Goal: Find specific page/section: Find specific page/section

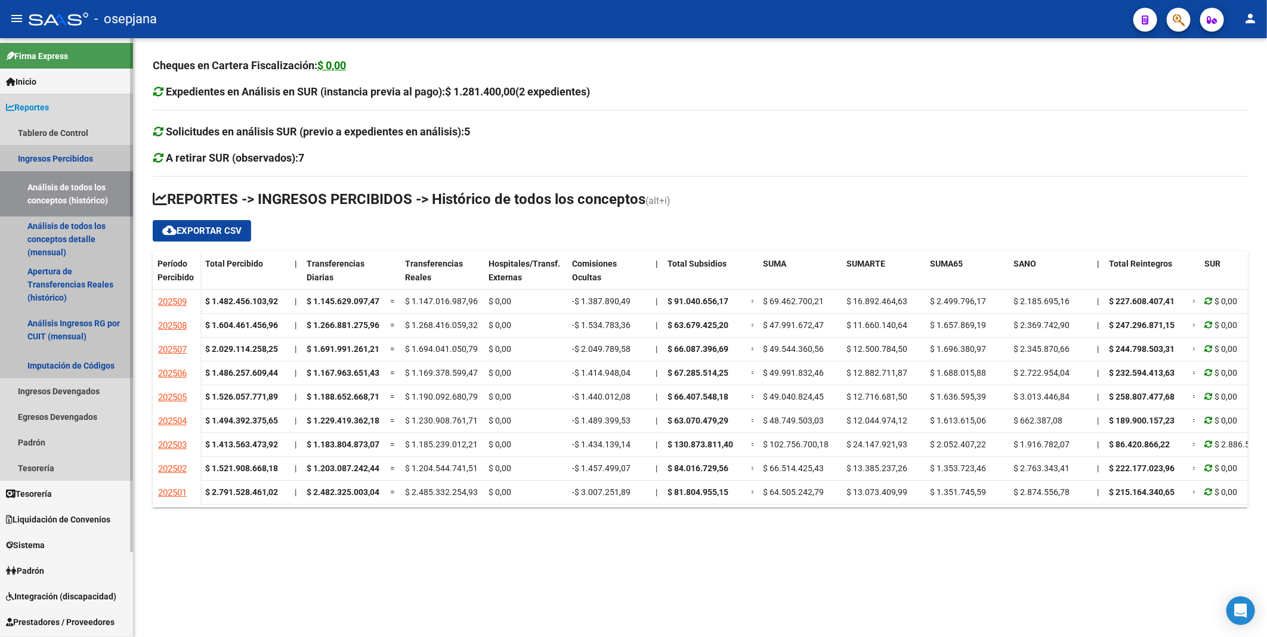
click at [79, 156] on link "Ingresos Percibidos" at bounding box center [66, 159] width 133 height 26
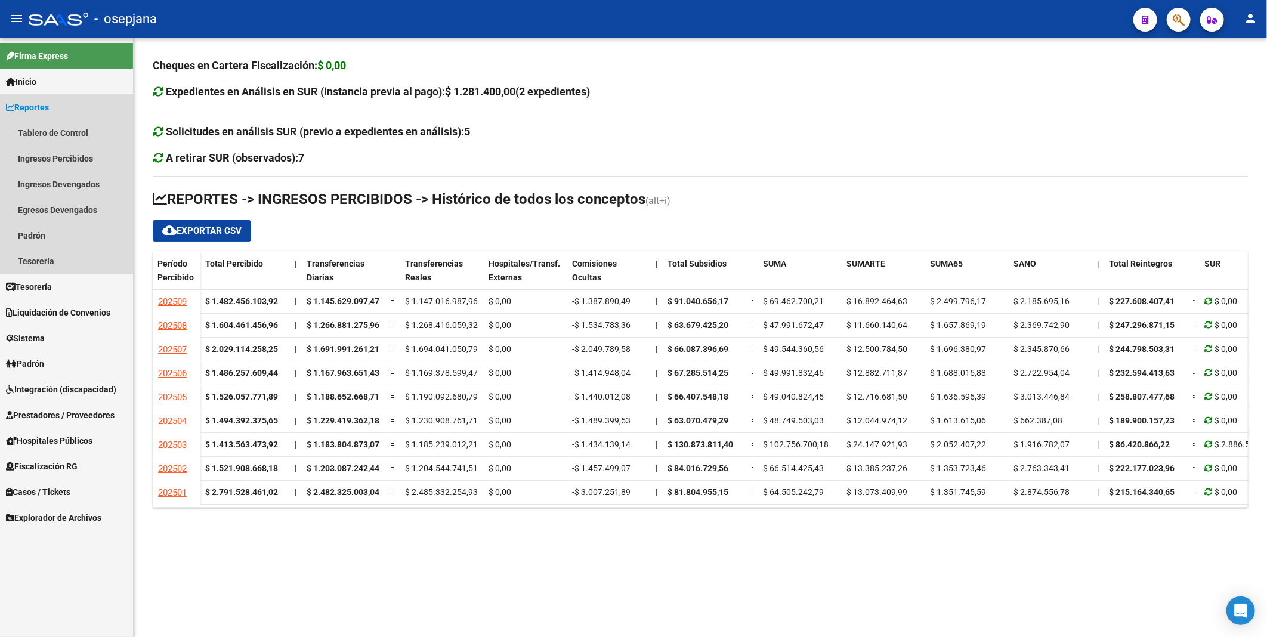
click at [49, 109] on span "Reportes" at bounding box center [27, 107] width 43 height 13
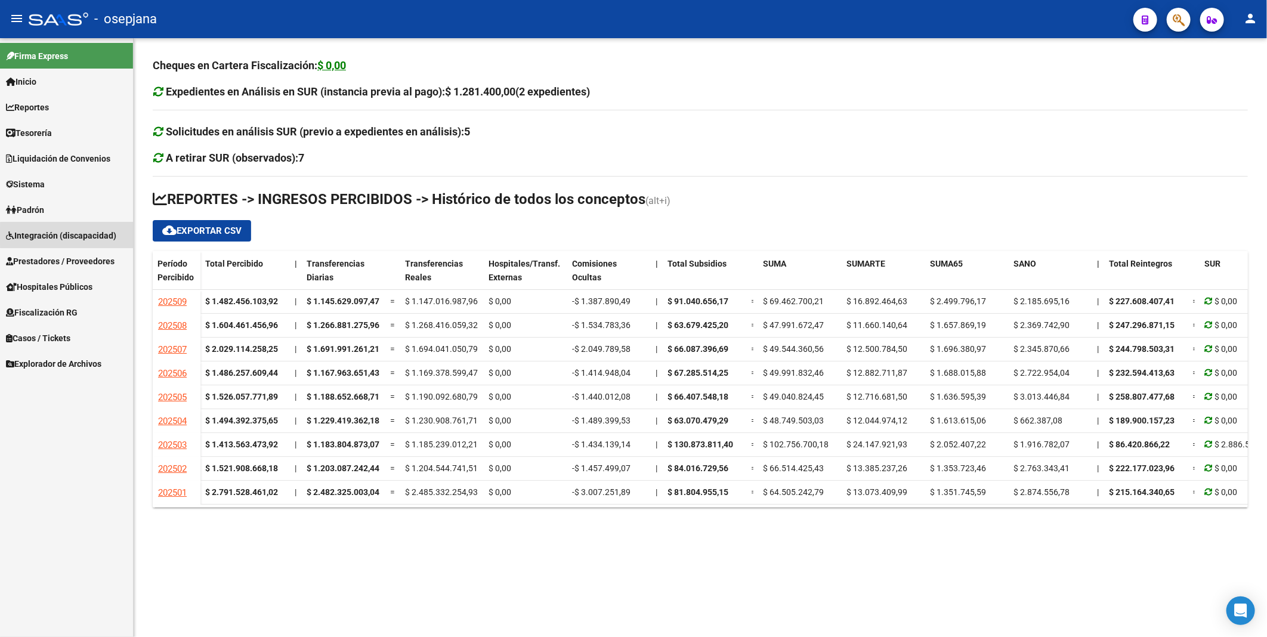
click at [72, 236] on span "Integración (discapacidad)" at bounding box center [61, 235] width 110 height 13
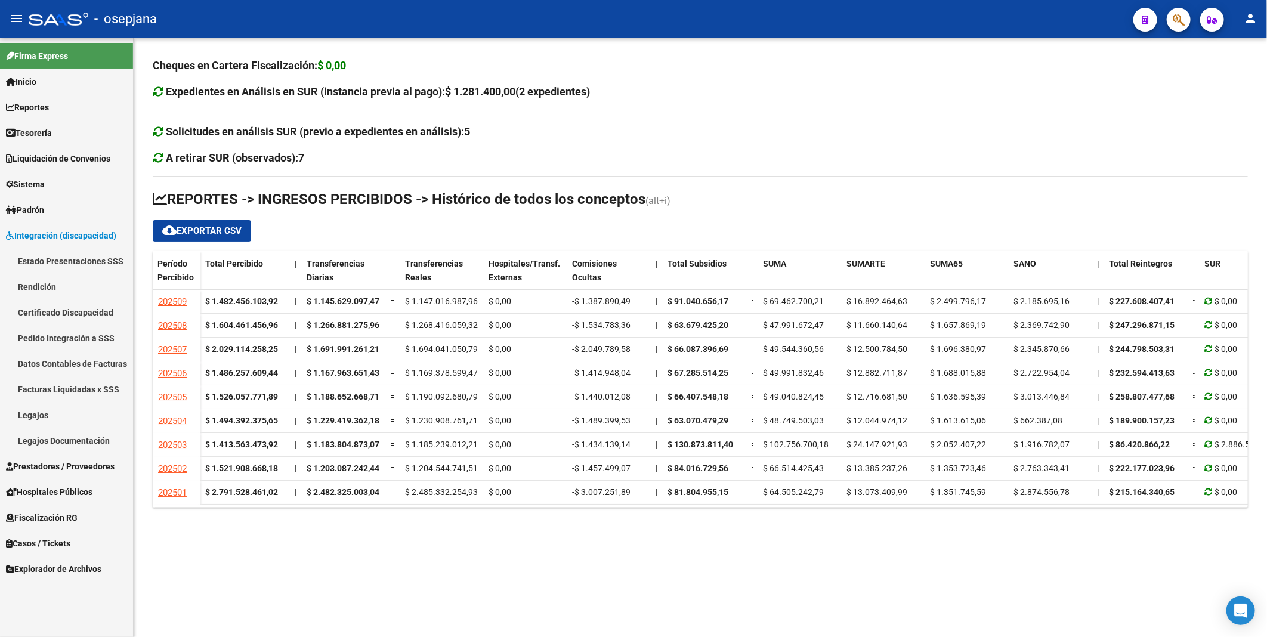
click at [39, 414] on link "Legajos" at bounding box center [66, 415] width 133 height 26
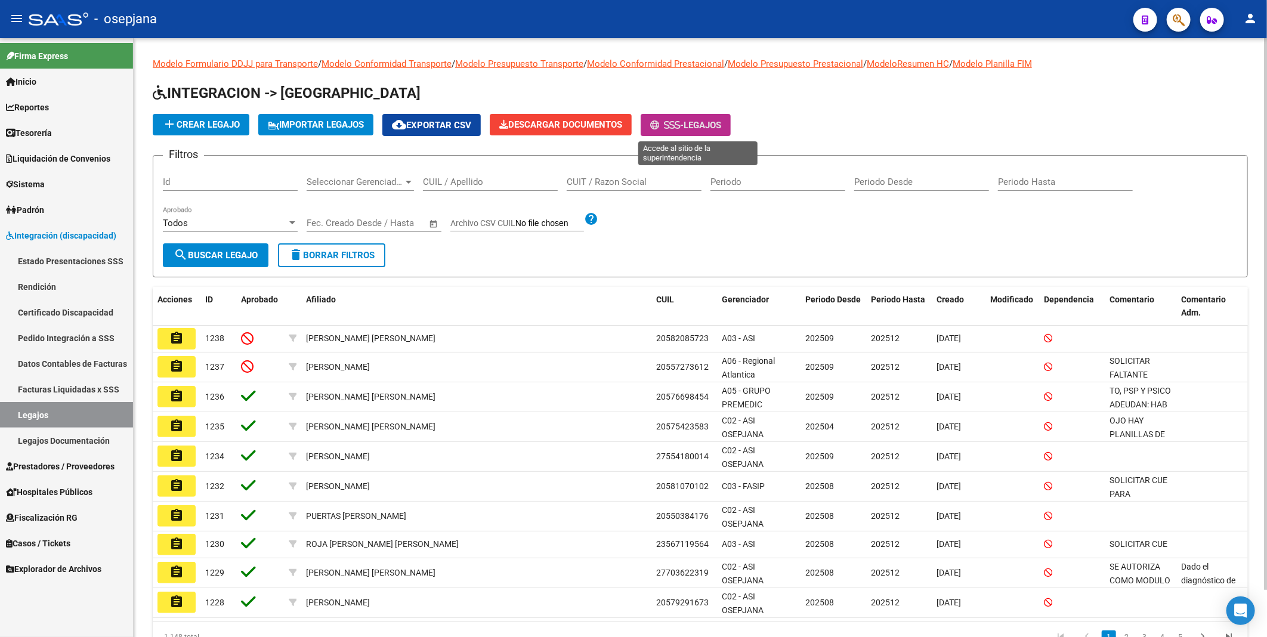
click at [629, 124] on span "Legajos" at bounding box center [703, 125] width 38 height 11
